Goal: Check status: Check status

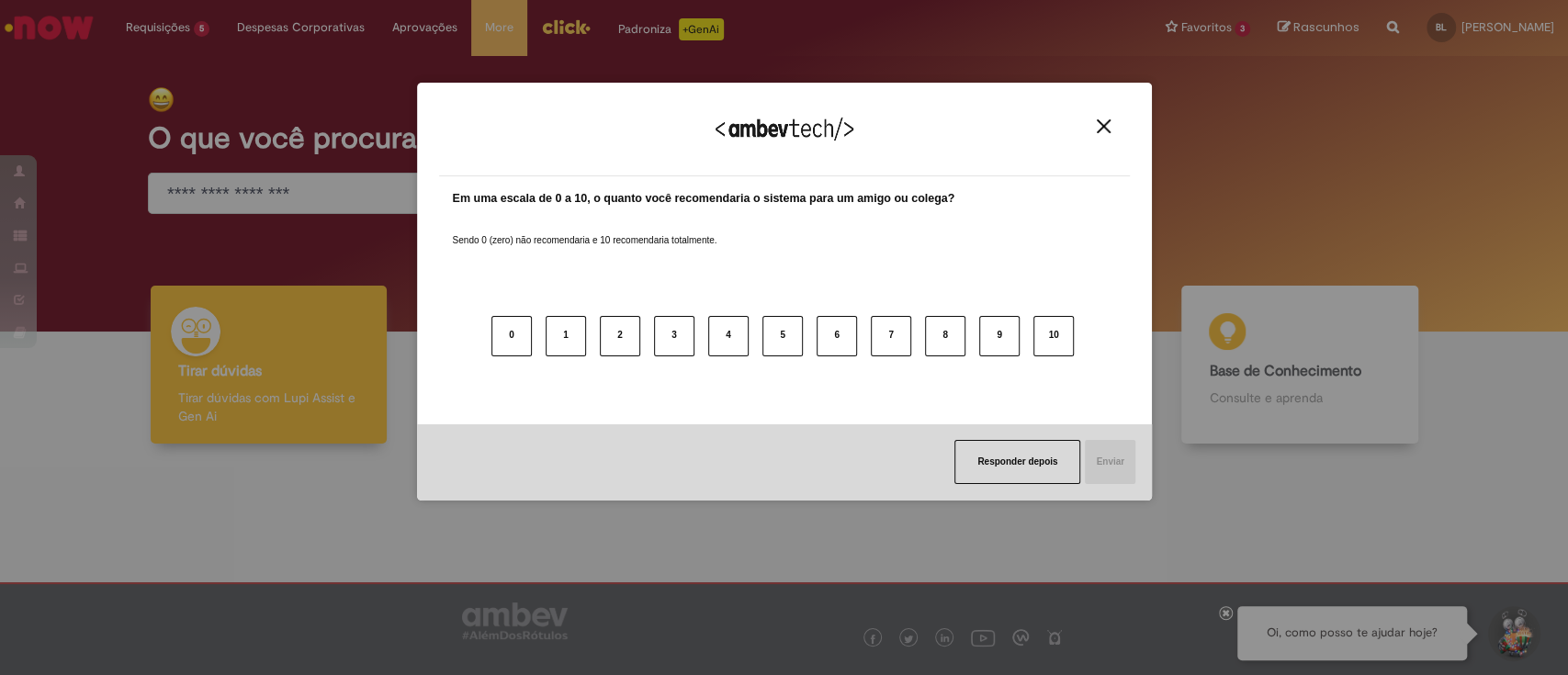
click at [1109, 121] on img "Close" at bounding box center [1104, 126] width 14 height 14
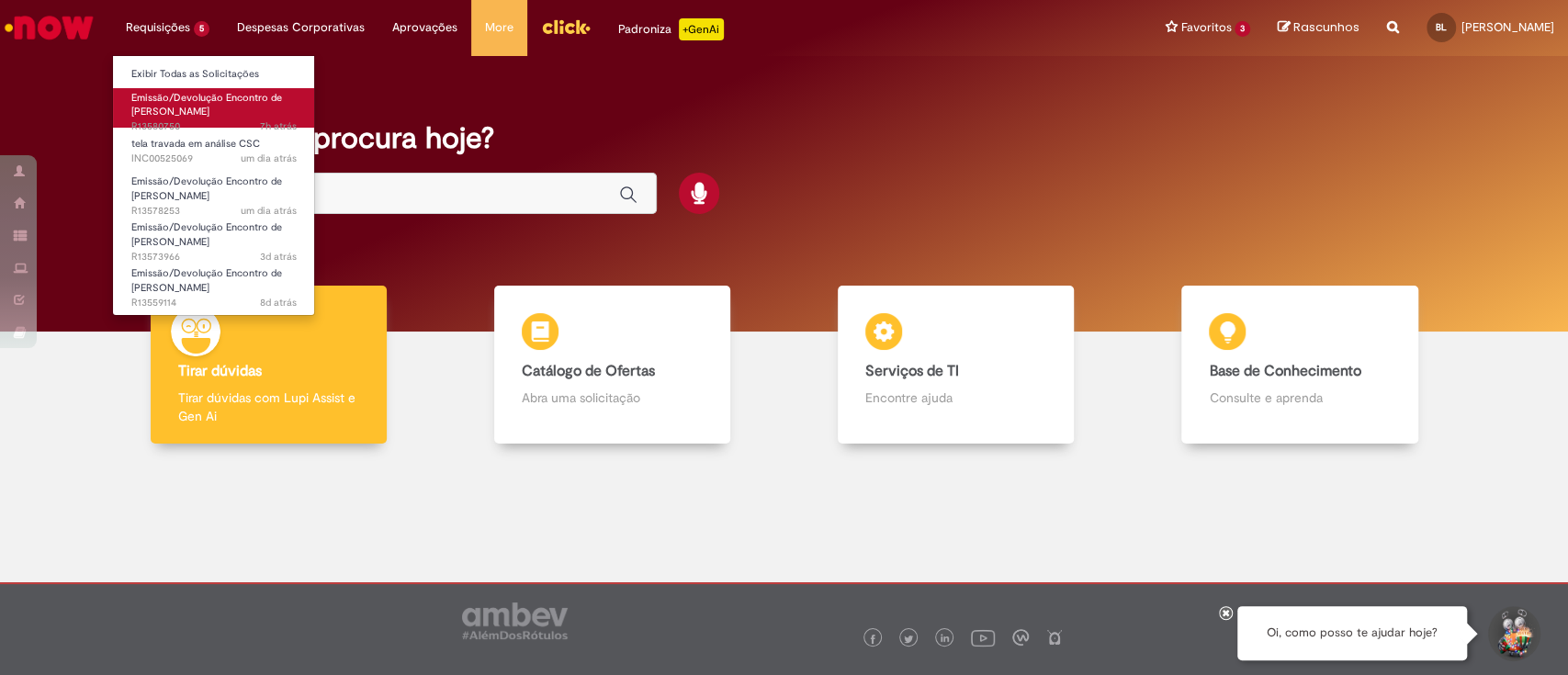
click at [200, 121] on span "7h atrás 7 horas atrás R13580750" at bounding box center [214, 126] width 165 height 15
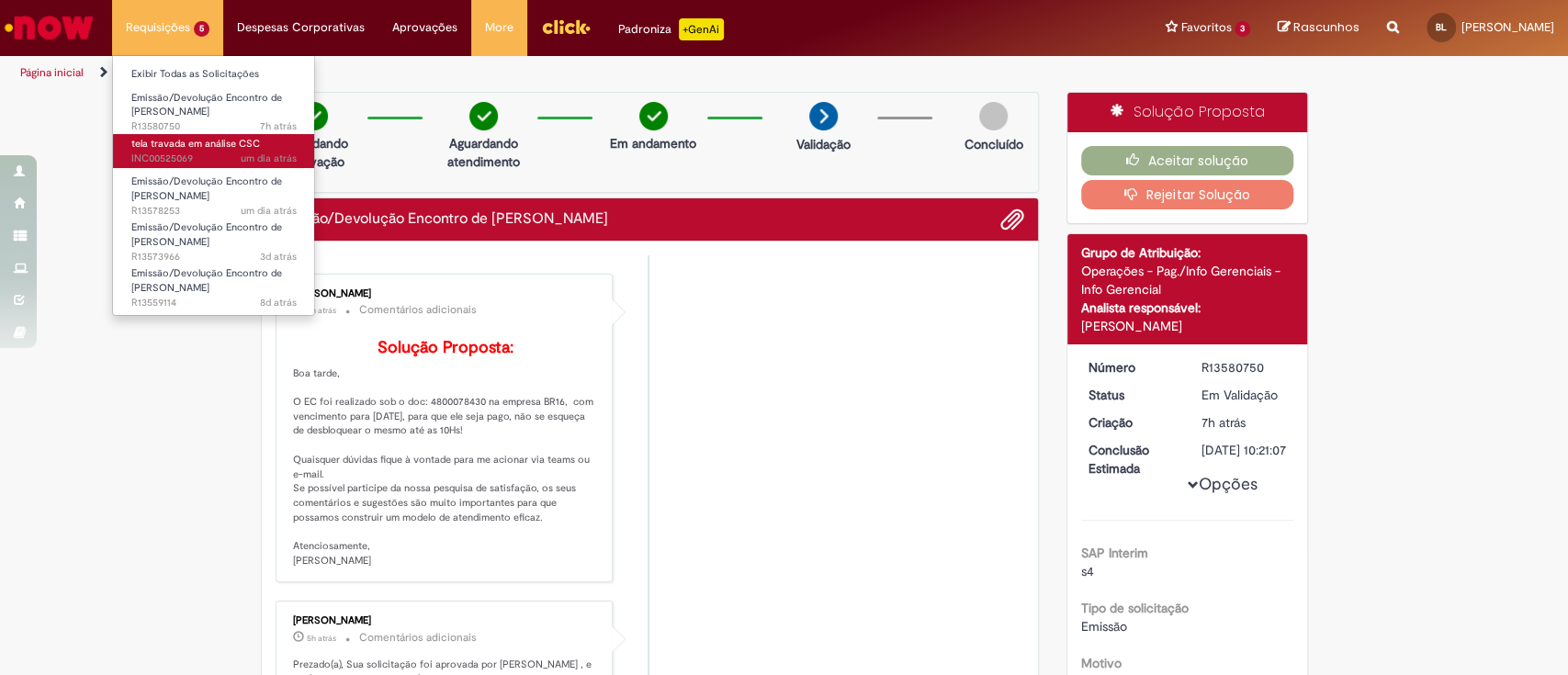
click at [177, 143] on span "tela travada em análise CSC" at bounding box center [196, 143] width 129 height 14
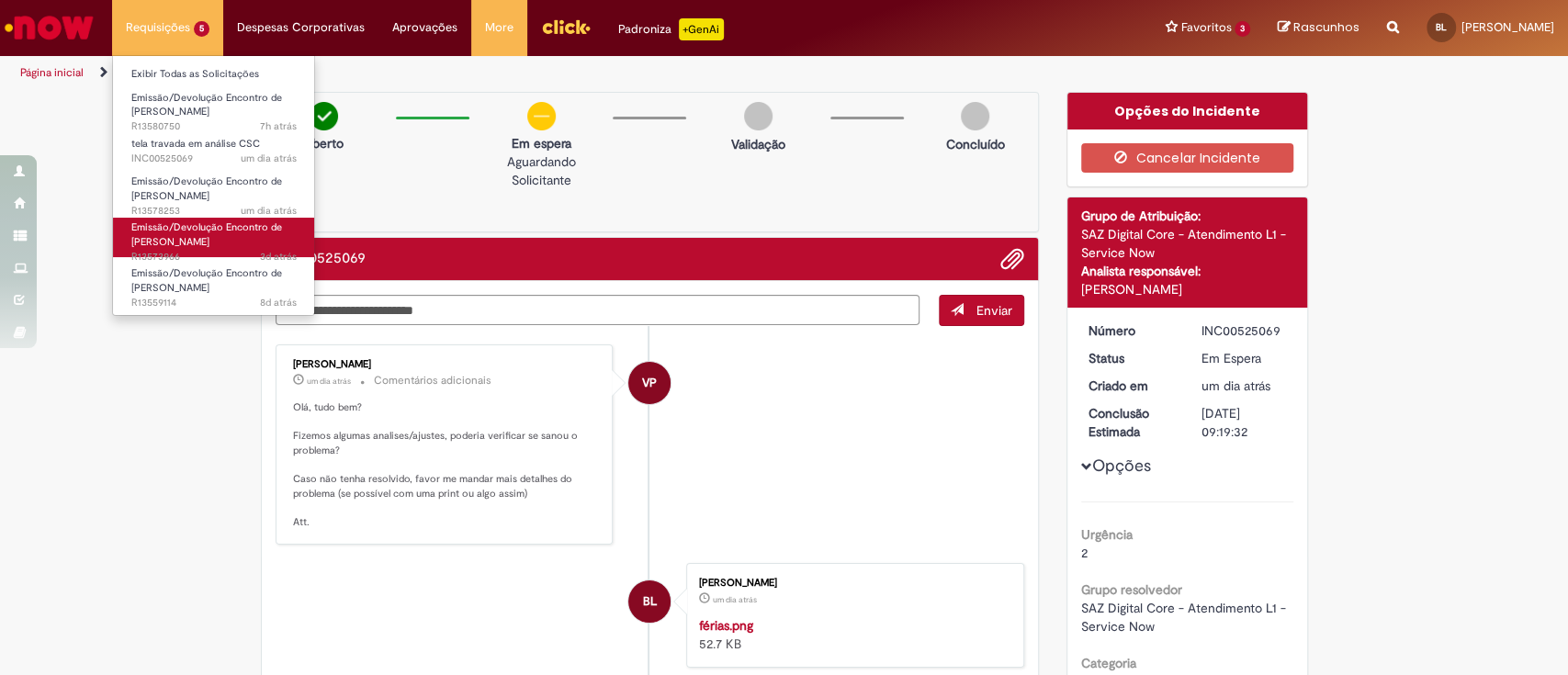
click at [226, 220] on span "Emissão/Devolução Encontro de [PERSON_NAME]" at bounding box center [207, 234] width 150 height 28
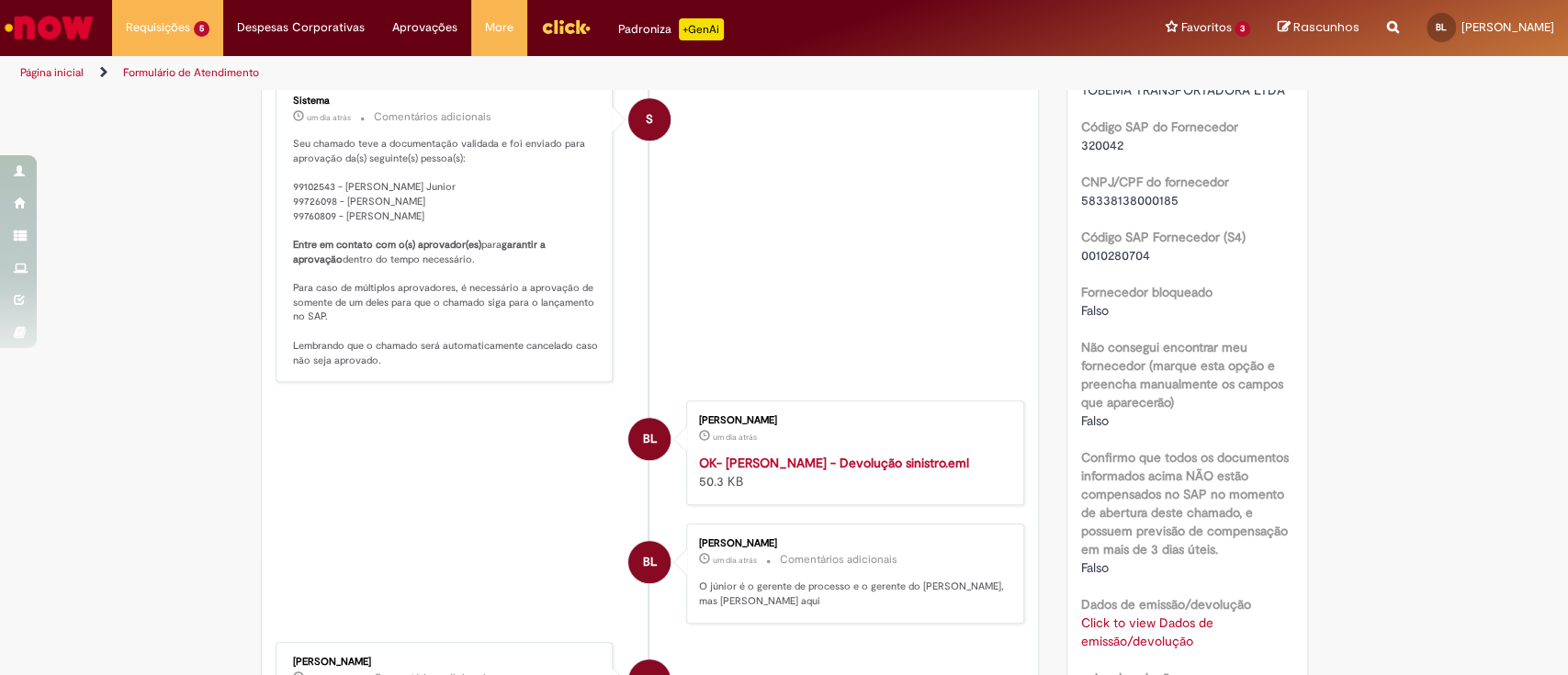
scroll to position [978, 0]
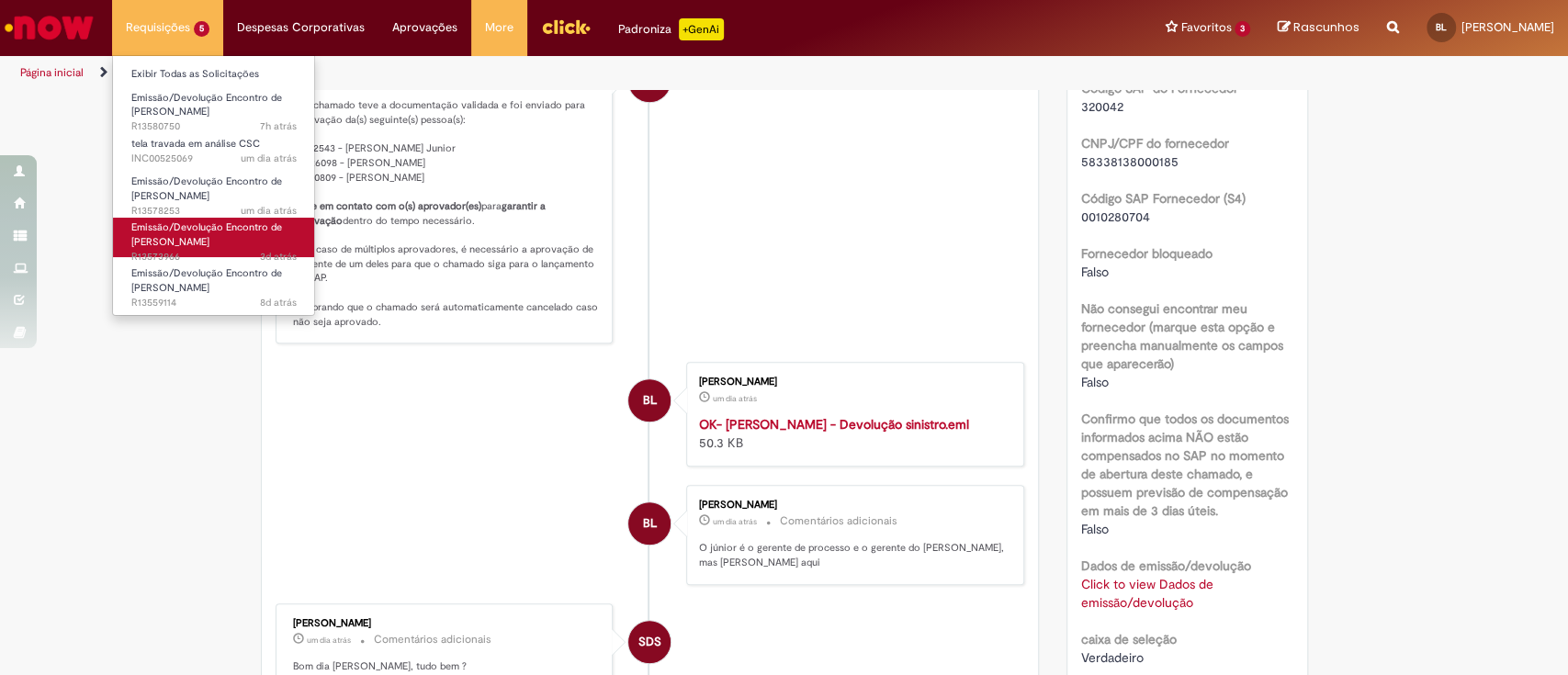
click at [235, 243] on link "Emissão/Devolução Encontro de Contas Fornecedor 3d atrás 3 dias atrás R13573966" at bounding box center [214, 237] width 202 height 39
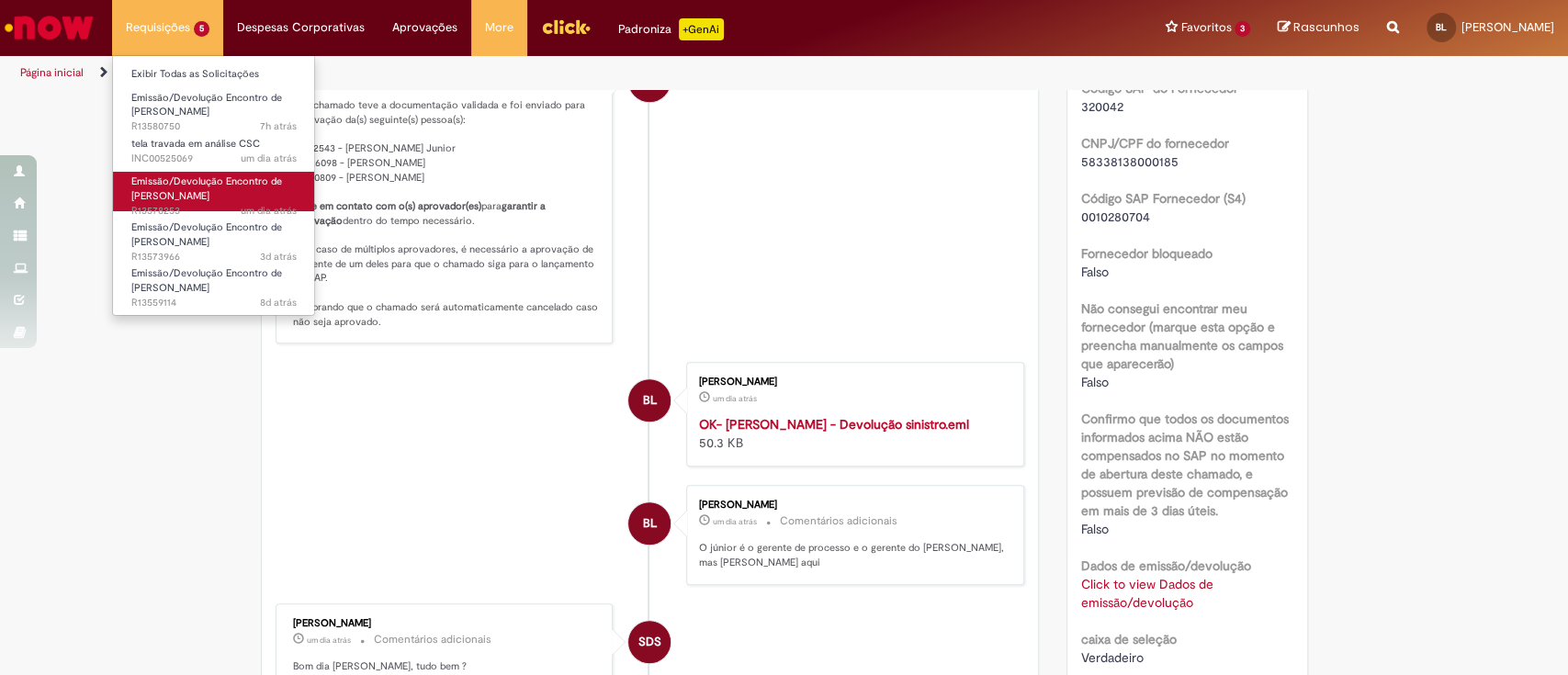
click at [209, 195] on span "Emissão/Devolução Encontro de [PERSON_NAME]" at bounding box center [207, 188] width 150 height 28
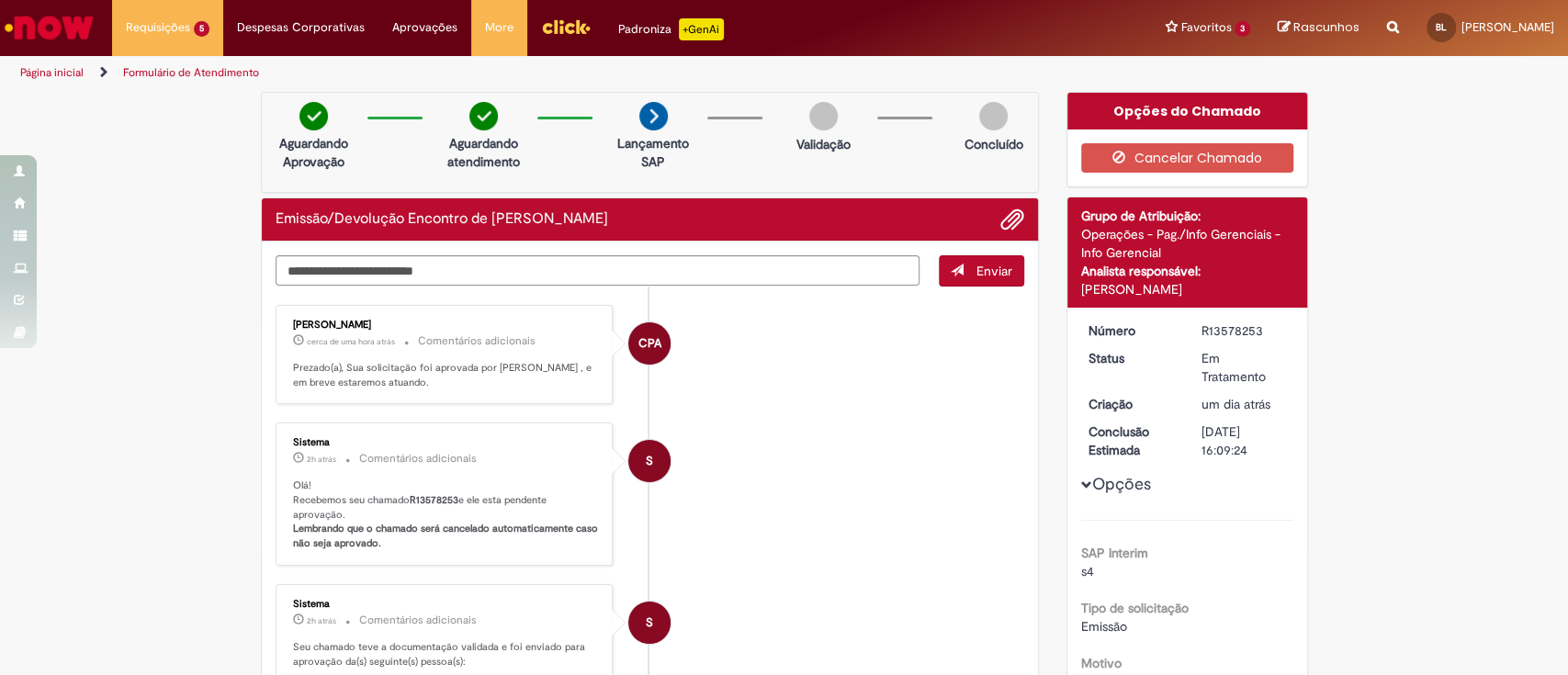
click at [1212, 327] on div "R13578253" at bounding box center [1244, 330] width 86 height 19
copy div "R13578253"
